Goal: Information Seeking & Learning: Learn about a topic

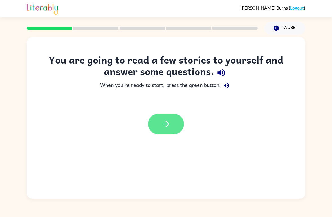
click at [167, 124] on icon "button" at bounding box center [166, 124] width 10 height 10
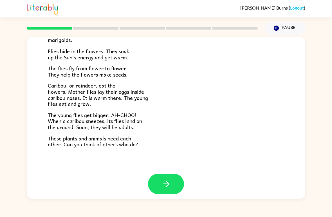
scroll to position [111, 0]
click at [180, 181] on button "button" at bounding box center [166, 184] width 36 height 21
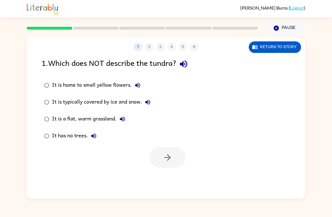
click at [56, 120] on div "It is a flat, warm grassland." at bounding box center [90, 118] width 76 height 11
click at [161, 152] on button "button" at bounding box center [168, 157] width 36 height 21
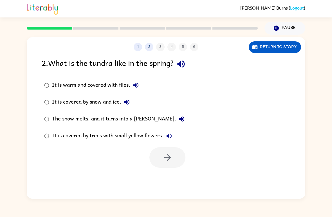
click at [41, 144] on label "It is covered by trees with small yellow flowers." at bounding box center [115, 136] width 152 height 17
click at [153, 160] on button "button" at bounding box center [168, 157] width 36 height 21
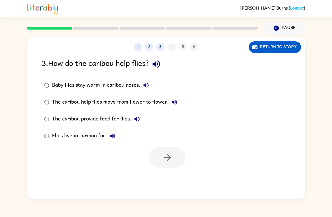
click at [63, 86] on div "Baby flies stay warm in caribou noses." at bounding box center [102, 85] width 100 height 11
click at [173, 155] on button "button" at bounding box center [168, 157] width 36 height 21
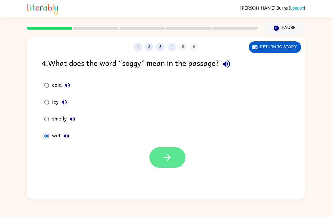
click at [159, 159] on button "button" at bounding box center [168, 157] width 36 height 21
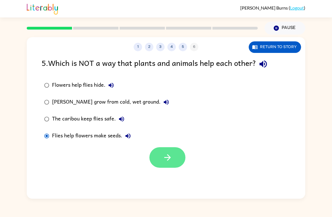
click at [162, 159] on button "button" at bounding box center [168, 157] width 36 height 21
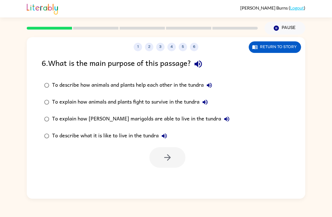
click at [57, 84] on div "To describe how animals and plants help each other in the tundra" at bounding box center [133, 85] width 163 height 11
click at [156, 162] on button "button" at bounding box center [168, 157] width 36 height 21
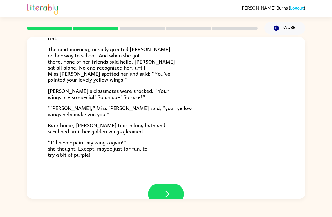
scroll to position [143, 0]
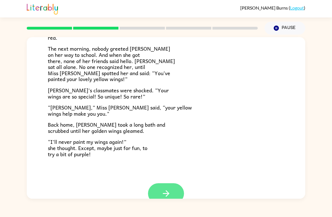
click at [176, 190] on button "button" at bounding box center [166, 193] width 36 height 21
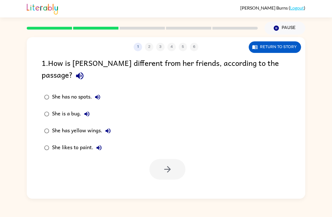
scroll to position [0, 0]
click at [59, 123] on label "She has yellow wings." at bounding box center [78, 131] width 78 height 17
click at [160, 159] on button "button" at bounding box center [168, 169] width 36 height 21
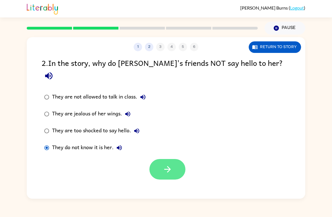
click at [165, 164] on icon "button" at bounding box center [168, 169] width 10 height 10
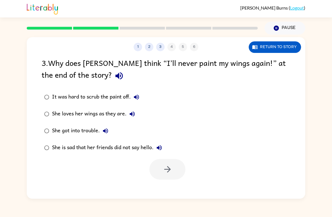
click at [57, 118] on div "She loves her wings as they are." at bounding box center [95, 113] width 86 height 11
click at [154, 171] on button "button" at bounding box center [168, 169] width 36 height 21
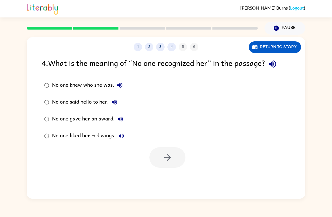
click at [75, 86] on div "No one knew who she was." at bounding box center [89, 85] width 74 height 11
click at [180, 164] on button "button" at bounding box center [168, 157] width 36 height 21
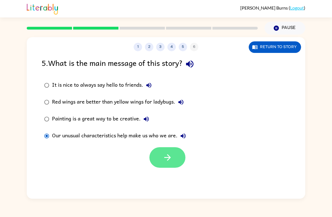
click at [166, 159] on icon "button" at bounding box center [168, 158] width 10 height 10
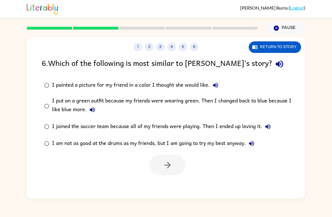
click at [168, 165] on div at bounding box center [168, 165] width 36 height 21
click at [173, 168] on div at bounding box center [168, 165] width 36 height 21
click at [59, 99] on div "I put on a green outfit because my friends were wearing green. Then I changed b…" at bounding box center [175, 106] width 246 height 19
click at [167, 152] on label "I am not as good at the drums as my friends, but I am going to try my best anyw…" at bounding box center [170, 143] width 262 height 17
click at [167, 170] on icon "button" at bounding box center [168, 165] width 10 height 10
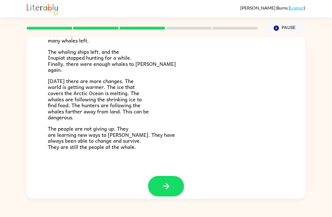
scroll to position [183, 0]
click at [173, 189] on button "button" at bounding box center [166, 186] width 36 height 21
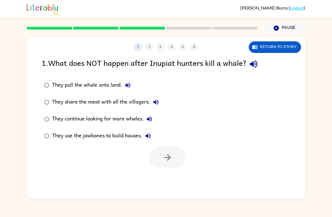
scroll to position [0, 0]
click at [60, 117] on div "They continue looking for more whales." at bounding box center [103, 118] width 103 height 11
click at [174, 160] on button "button" at bounding box center [168, 157] width 36 height 21
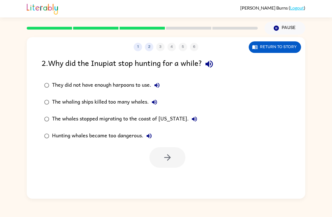
click at [65, 103] on div "The whaling ships killed too many whales." at bounding box center [106, 102] width 108 height 11
click at [168, 160] on icon "button" at bounding box center [167, 157] width 6 height 6
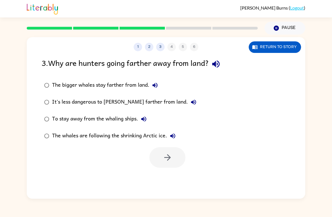
click at [56, 138] on div "The whales are following the shrinking Arctic ice." at bounding box center [115, 135] width 126 height 11
click at [154, 164] on button "button" at bounding box center [168, 157] width 36 height 21
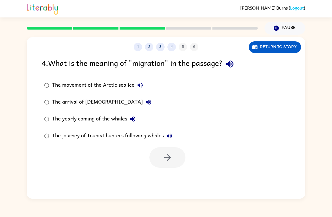
click at [55, 128] on label "The journey of Inupiat hunters following whales" at bounding box center [108, 136] width 139 height 17
click at [158, 159] on button "button" at bounding box center [168, 157] width 36 height 21
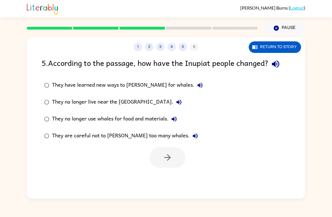
click at [71, 84] on div "They have learned new ways to [PERSON_NAME] for whales." at bounding box center [129, 85] width 154 height 11
click at [174, 156] on button "button" at bounding box center [168, 157] width 36 height 21
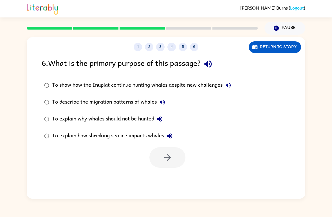
click at [83, 135] on div "To explain how shrinking sea ice impacts whales" at bounding box center [113, 135] width 123 height 11
click at [164, 157] on icon "button" at bounding box center [168, 158] width 10 height 10
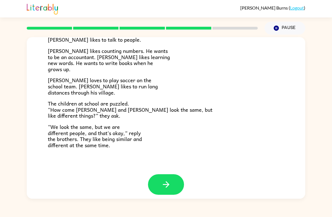
scroll to position [116, 0]
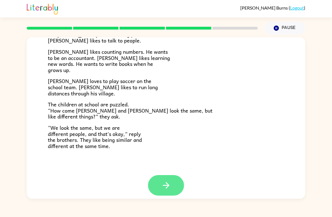
click at [169, 182] on icon "button" at bounding box center [166, 185] width 6 height 6
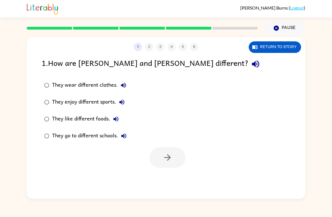
scroll to position [0, 0]
click at [54, 104] on div "They enjoy different sports." at bounding box center [89, 102] width 75 height 11
click at [169, 155] on icon "button" at bounding box center [168, 158] width 10 height 10
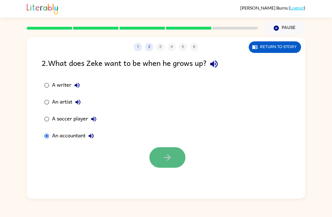
click at [171, 166] on button "button" at bounding box center [168, 157] width 36 height 21
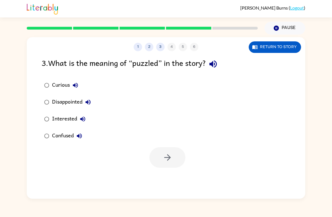
click at [70, 139] on div "Confused" at bounding box center [68, 135] width 33 height 11
click at [171, 152] on button "button" at bounding box center [168, 157] width 36 height 21
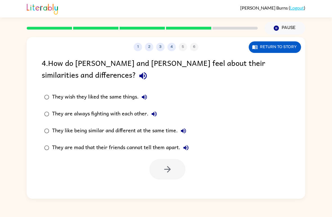
click at [85, 128] on div "They like being similar and different at the same time." at bounding box center [120, 130] width 137 height 11
click at [177, 167] on button "button" at bounding box center [168, 169] width 36 height 21
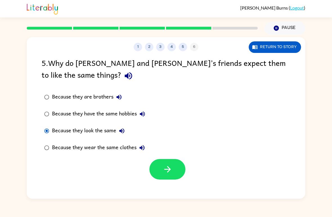
click at [129, 157] on div at bounding box center [166, 167] width 279 height 23
click at [157, 162] on button "button" at bounding box center [168, 169] width 36 height 21
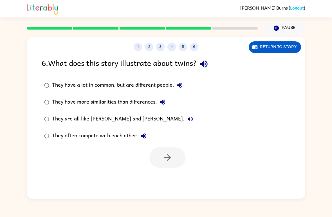
drag, startPoint x: 102, startPoint y: 86, endPoint x: 146, endPoint y: 190, distance: 112.6
click at [140, 128] on div "They have a lot in common, but are different people. They have more similaritie…" at bounding box center [123, 111] width 162 height 68
click at [57, 88] on div "They have a lot in common, but are different people." at bounding box center [118, 85] width 133 height 11
click at [174, 164] on button "button" at bounding box center [168, 157] width 36 height 21
